Goal: Task Accomplishment & Management: Manage account settings

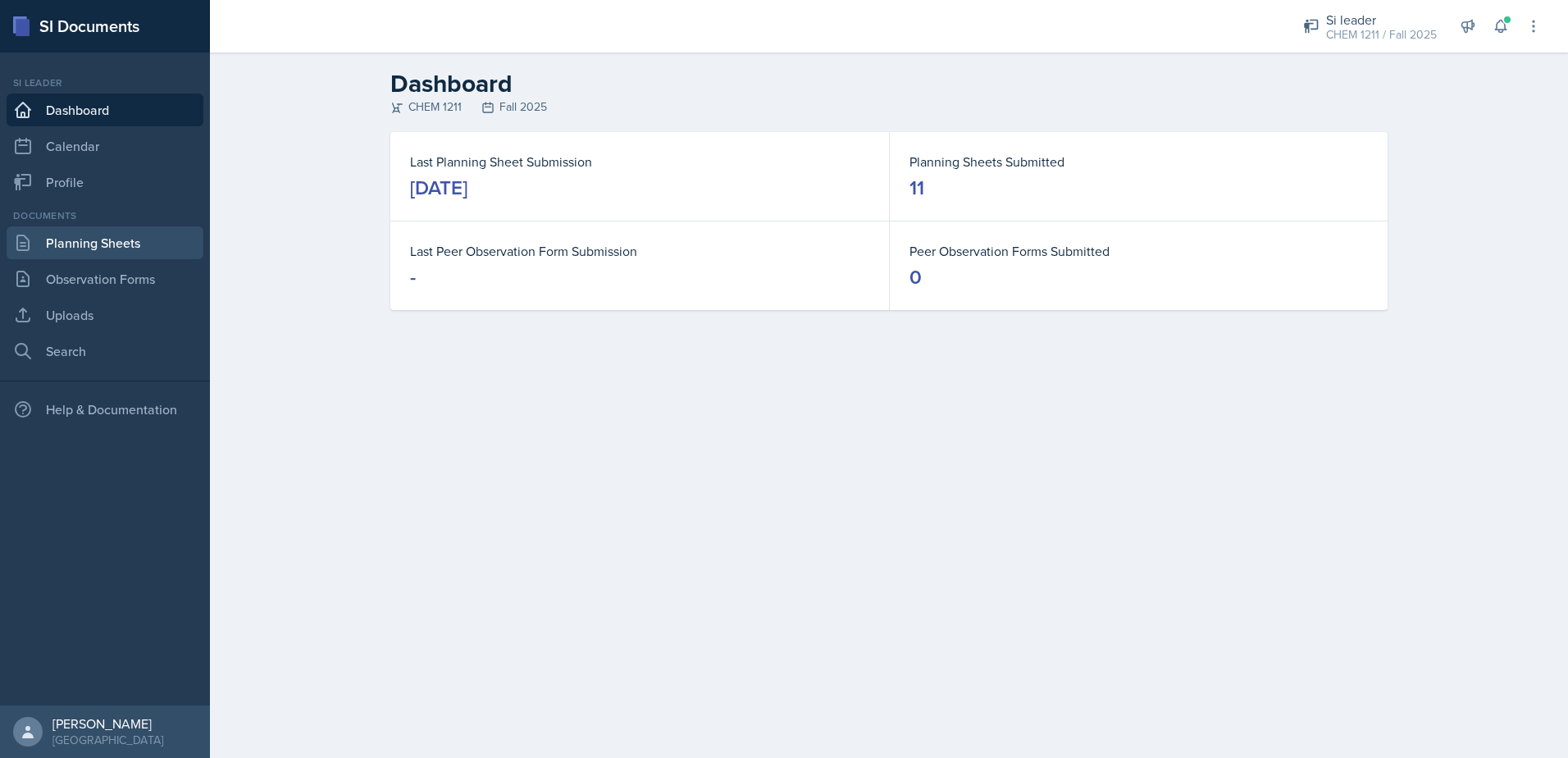
click at [142, 240] on link "Planning Sheets" at bounding box center [105, 242] width 197 height 32
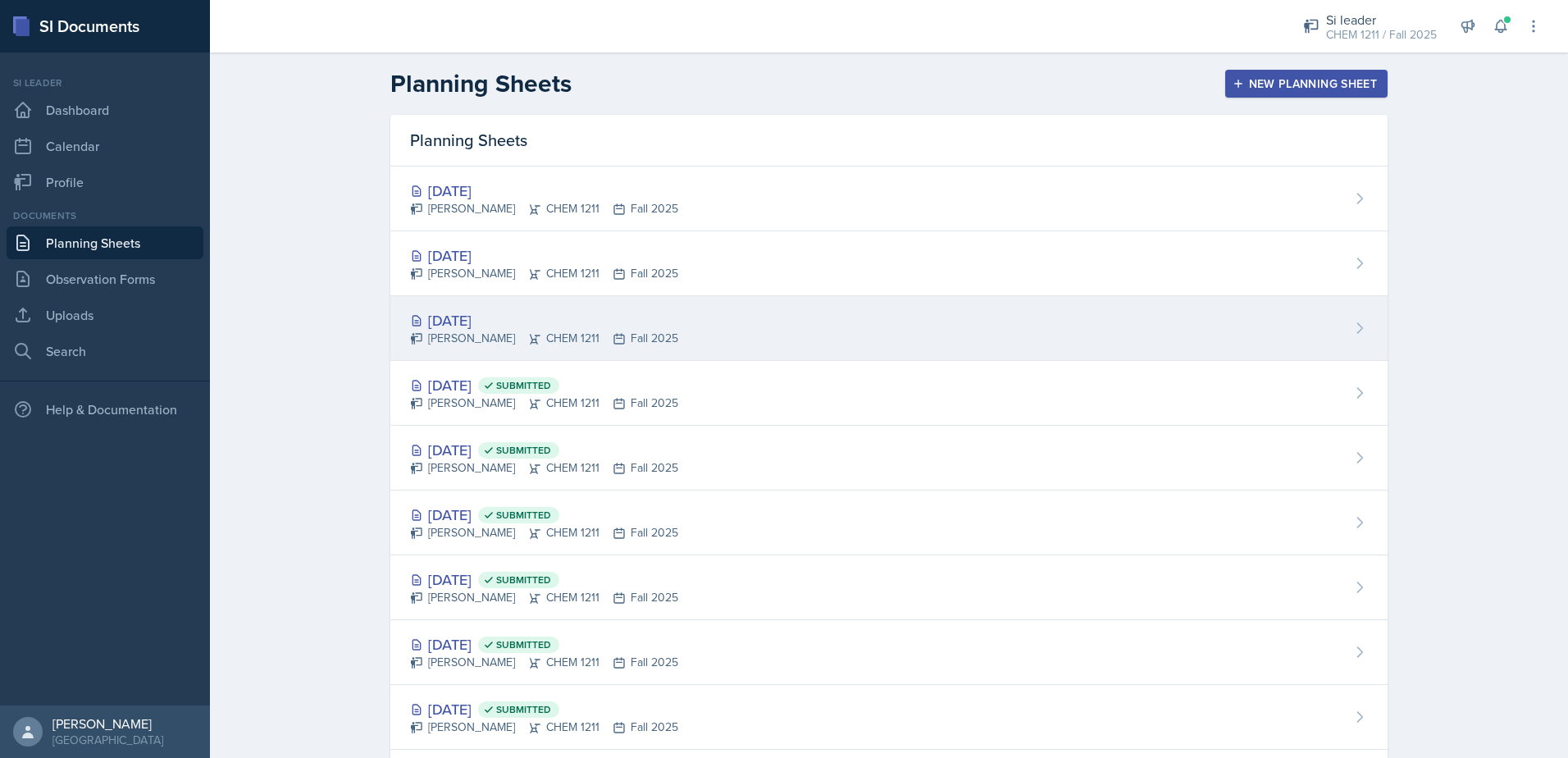
click at [448, 323] on div "[DATE]" at bounding box center [544, 321] width 268 height 22
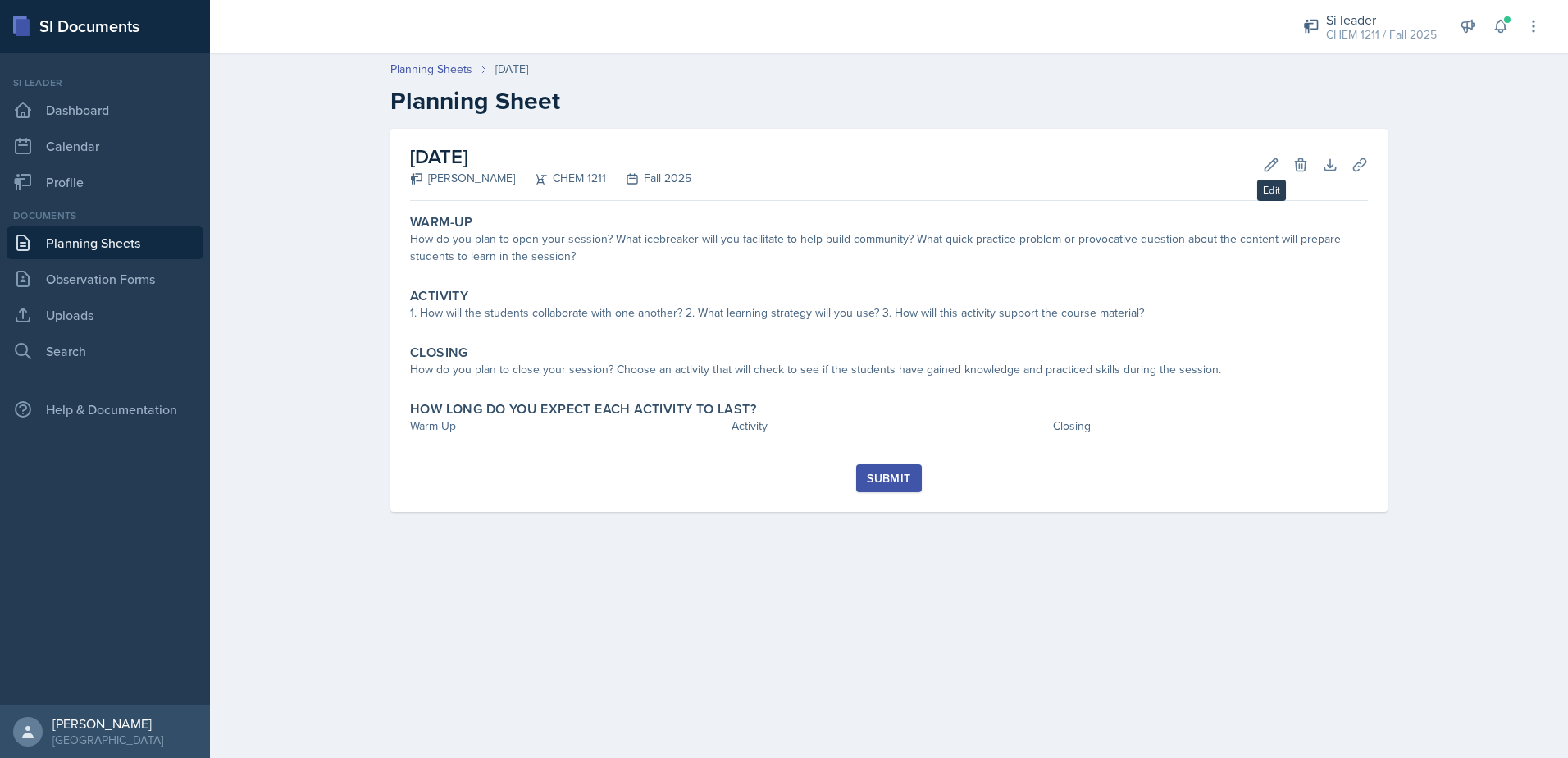
click at [1254, 169] on div "Edit Delete" at bounding box center [1279, 165] width 59 height 16
click at [1261, 169] on button "Edit" at bounding box center [1270, 165] width 30 height 30
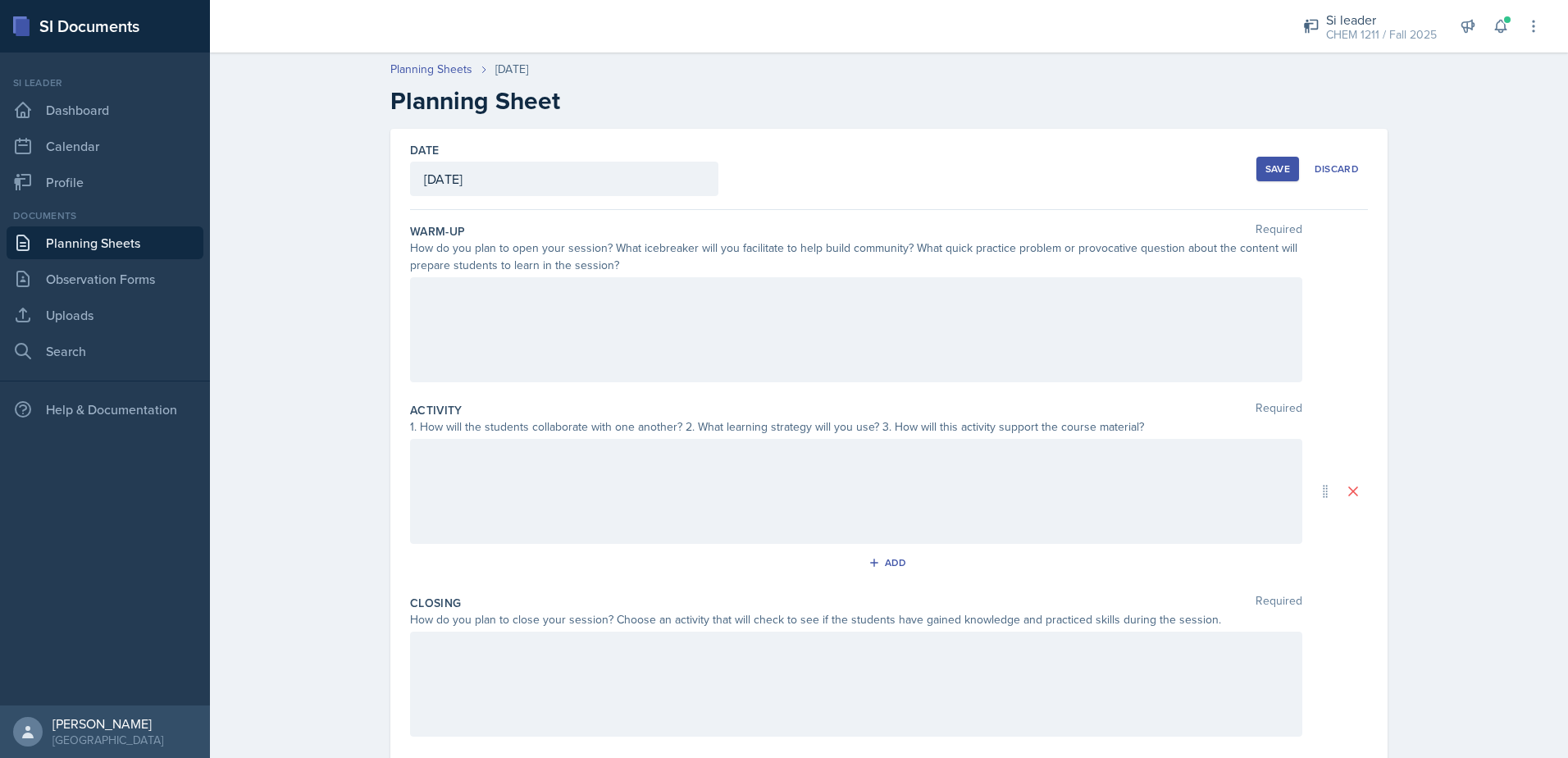
click at [1484, 20] on div "Si leader CHEM 1211 / Fall 2025 Team lead Demon SI of [GEOGRAPHIC_DATA] / Fall …" at bounding box center [1410, 26] width 262 height 53
click at [1497, 30] on icon at bounding box center [1500, 26] width 11 height 12
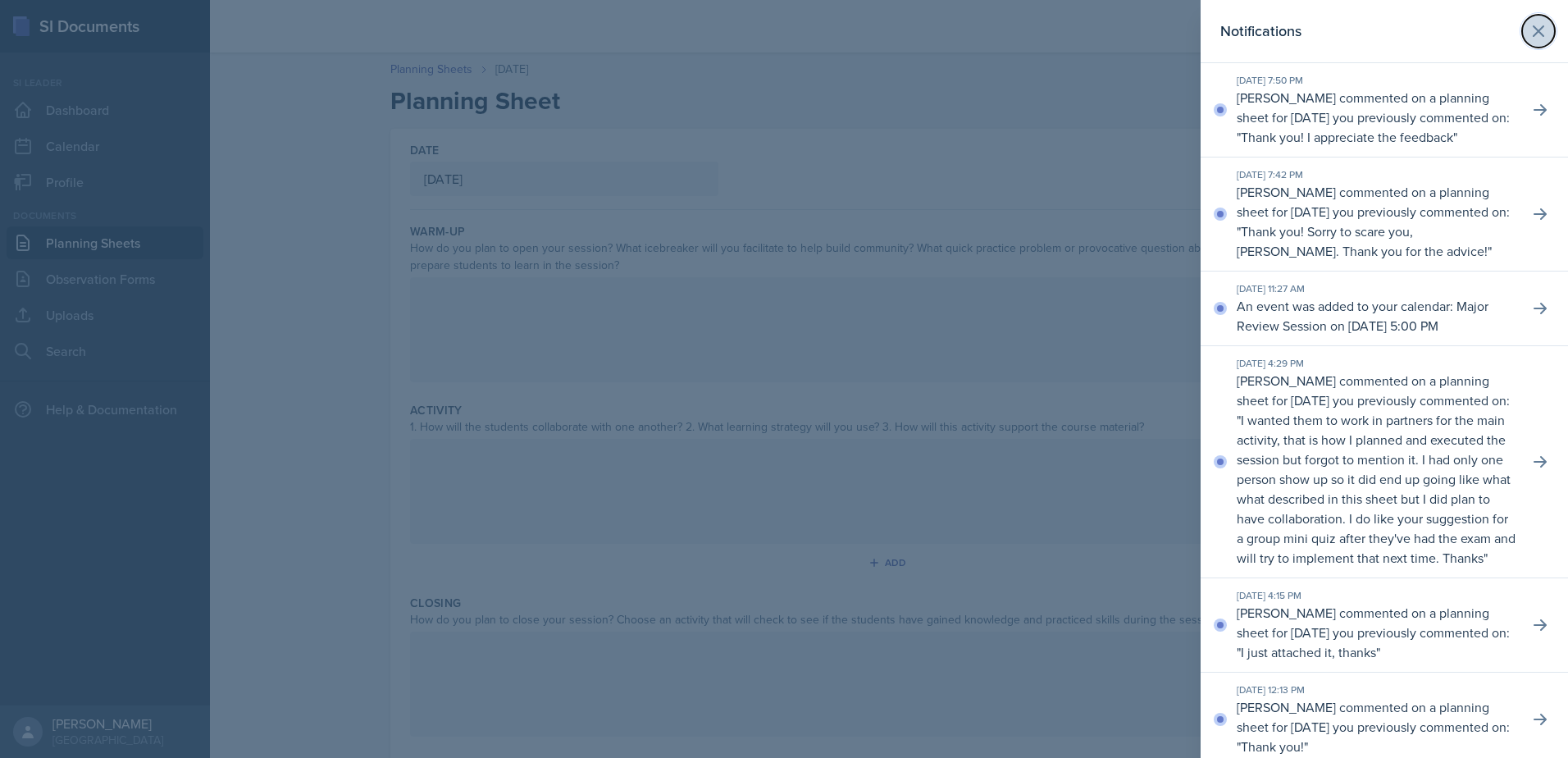
click at [1536, 38] on button at bounding box center [1538, 31] width 32 height 32
